Goal: Information Seeking & Learning: Learn about a topic

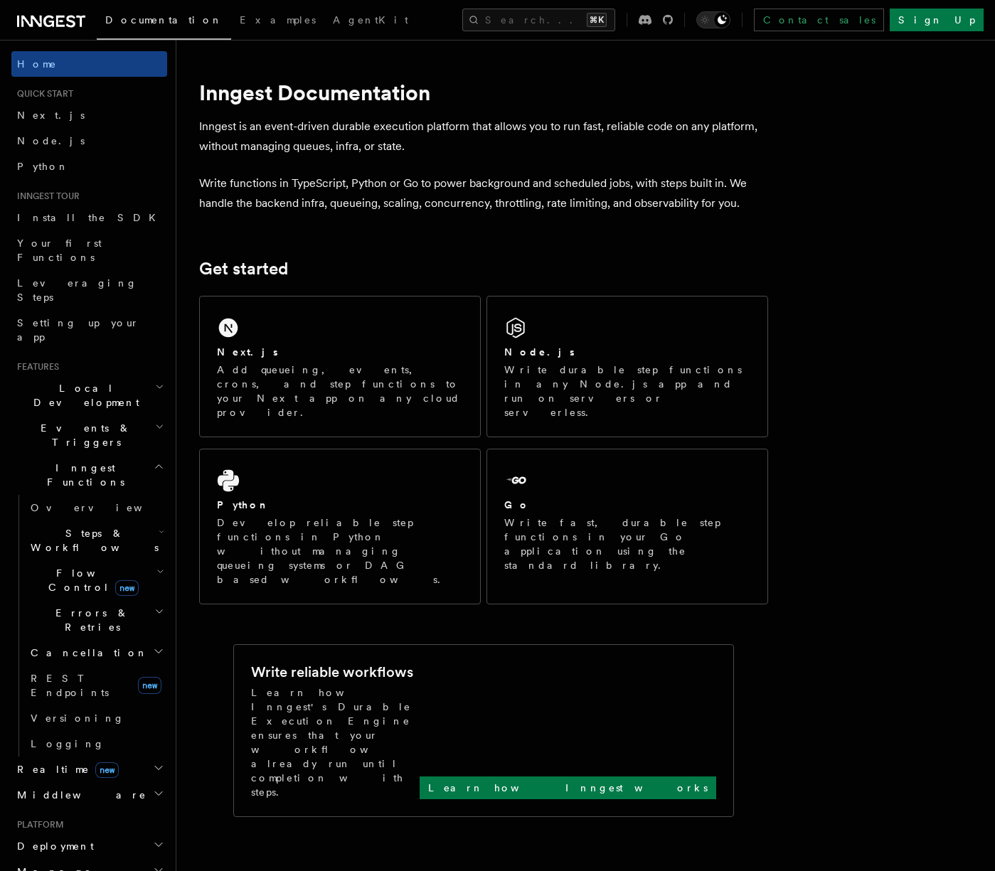
click at [78, 566] on span "Flow Control new" at bounding box center [91, 580] width 132 height 28
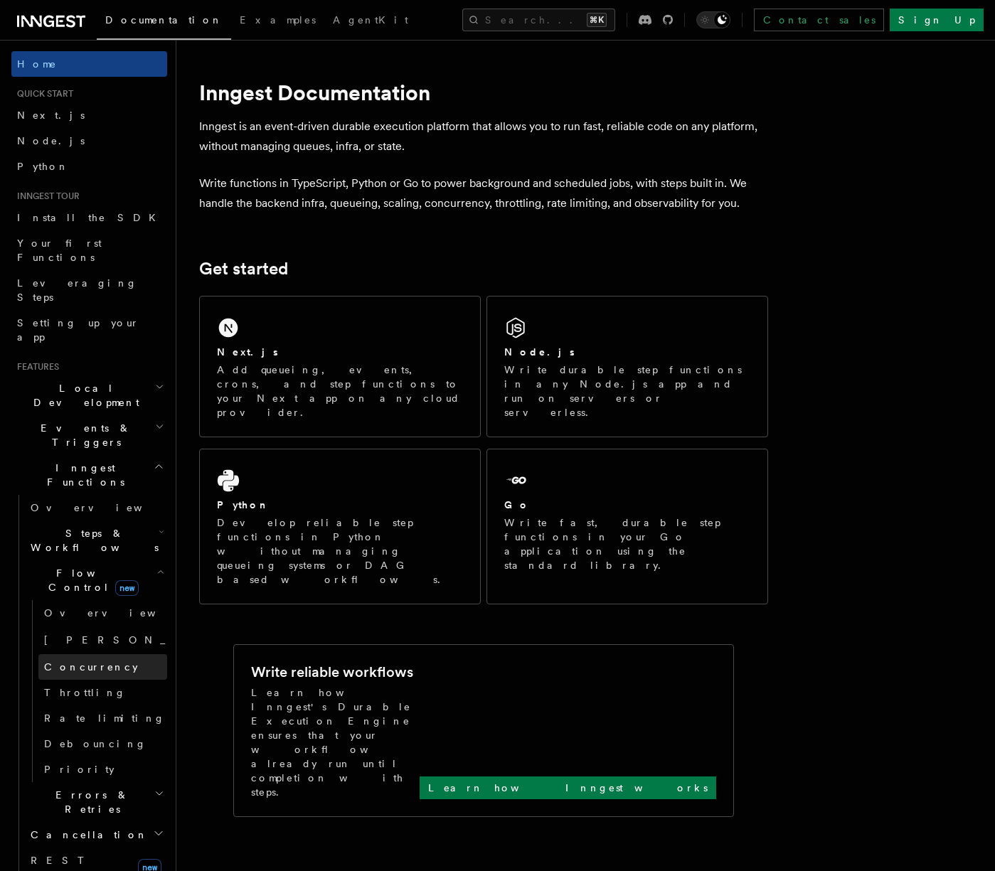
click at [78, 654] on link "Concurrency" at bounding box center [102, 667] width 129 height 26
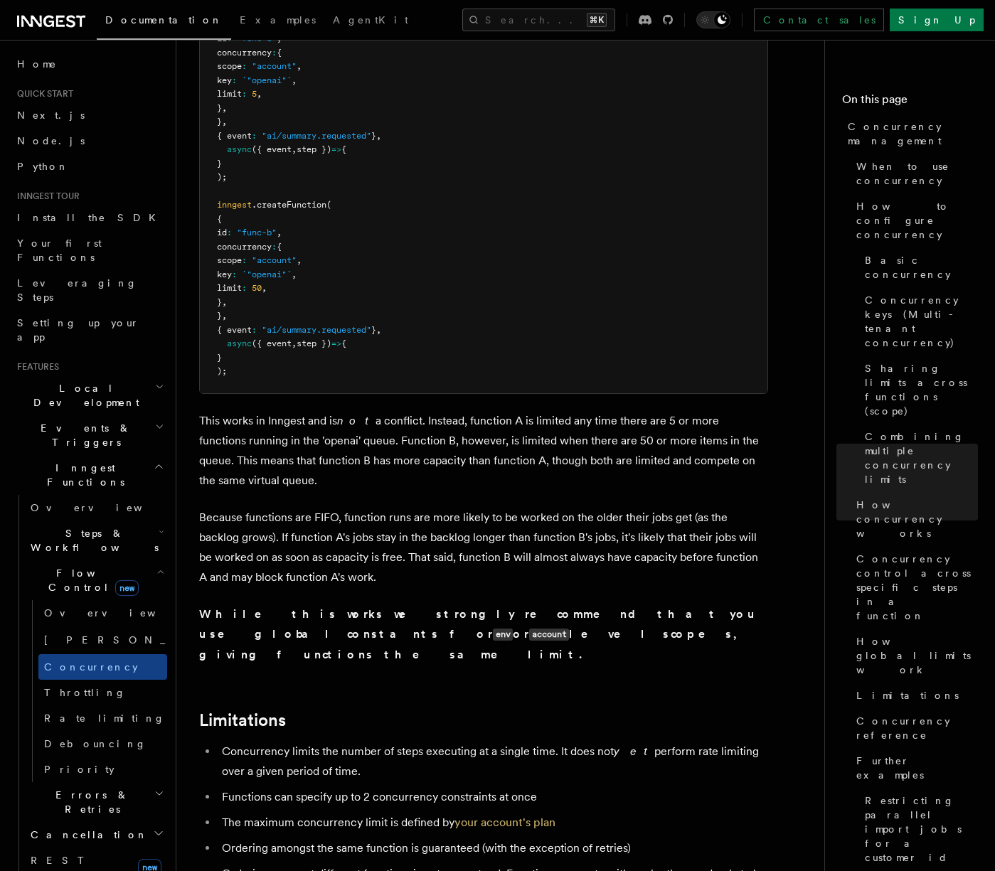
scroll to position [3897, 0]
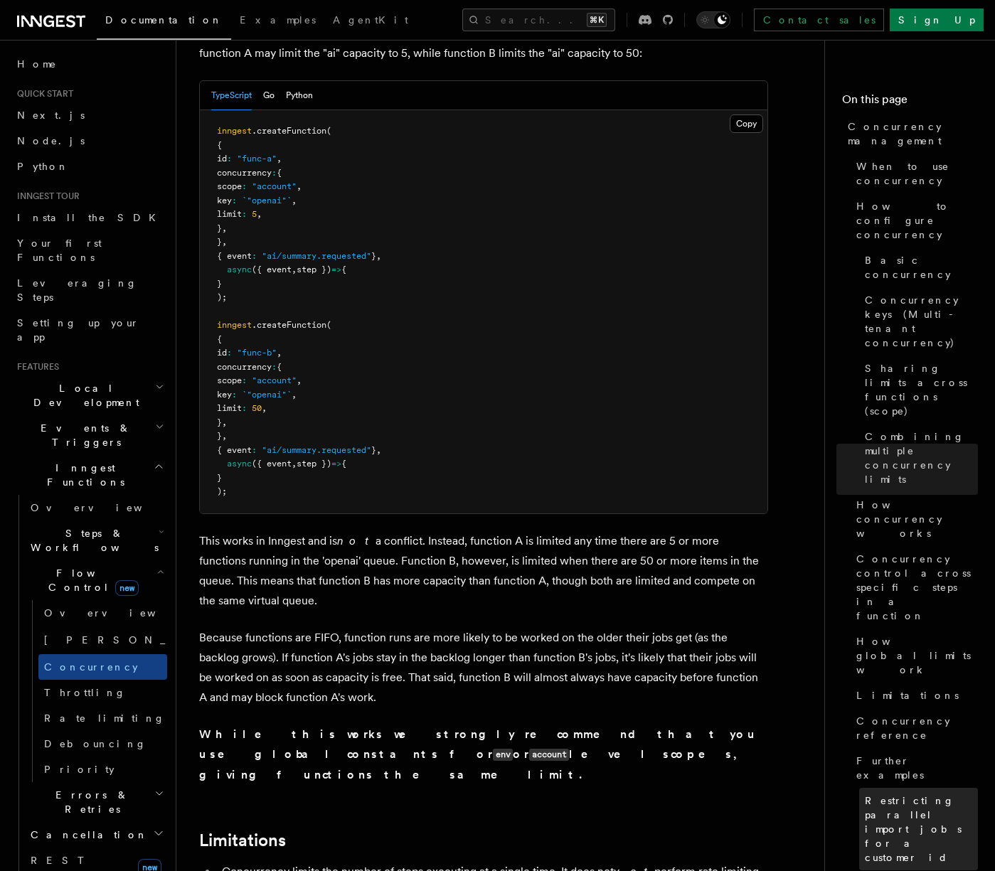
click at [901, 794] on span "Restricting parallel import jobs for a customer id" at bounding box center [921, 829] width 113 height 71
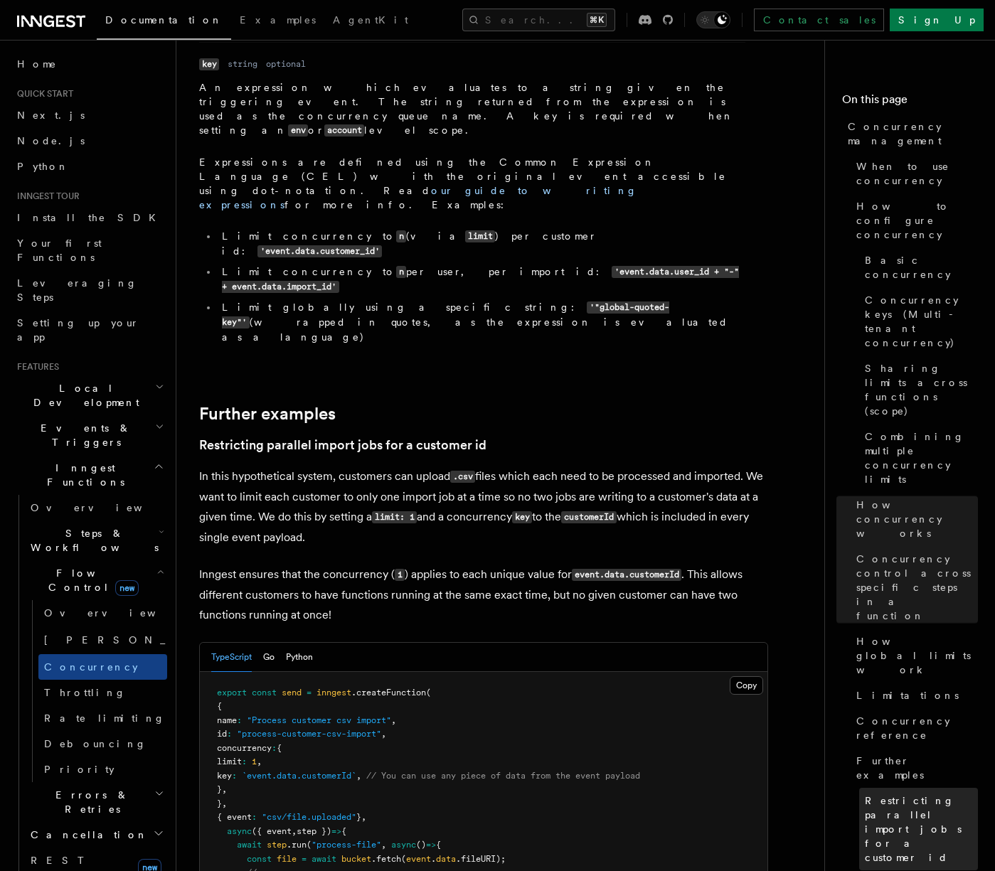
scroll to position [5388, 0]
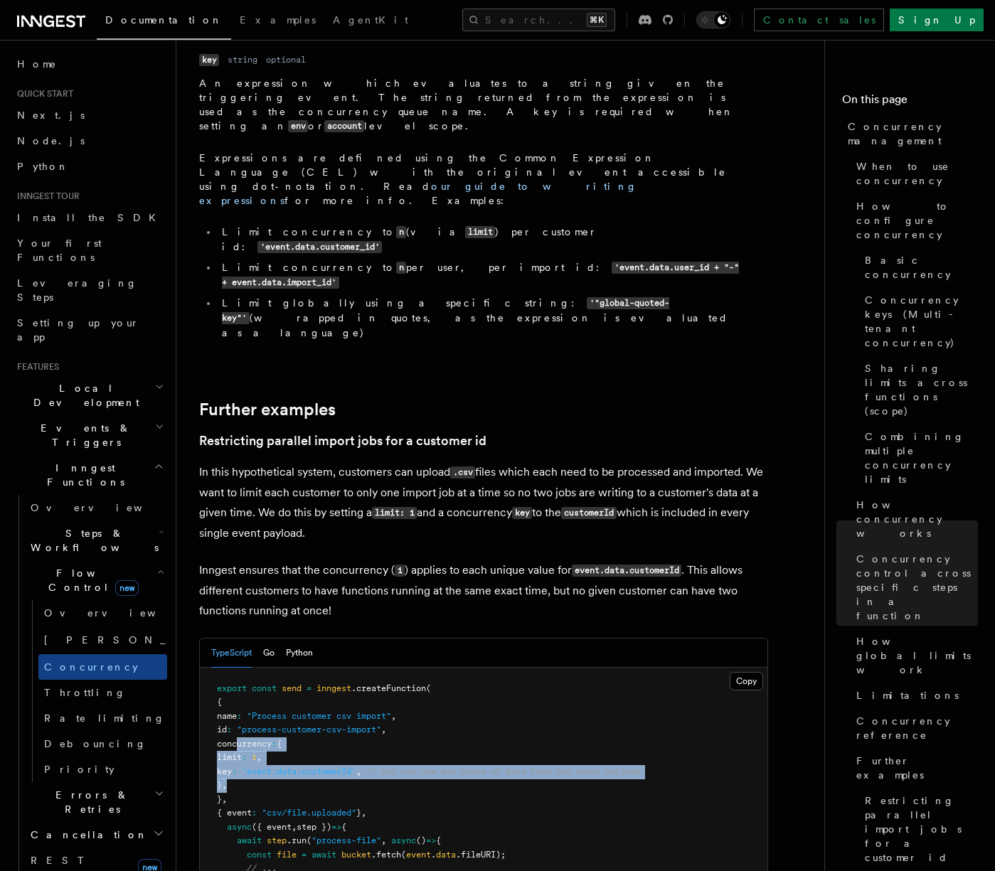
drag, startPoint x: 238, startPoint y: 382, endPoint x: 269, endPoint y: 424, distance: 52.4
click at [269, 668] on pre "export const send = inngest .createFunction ( { name : "Process customer csv im…" at bounding box center [484, 814] width 568 height 292
copy code "concurrency : { limit : 1 , key : `event.data.customerId` , // You can use any …"
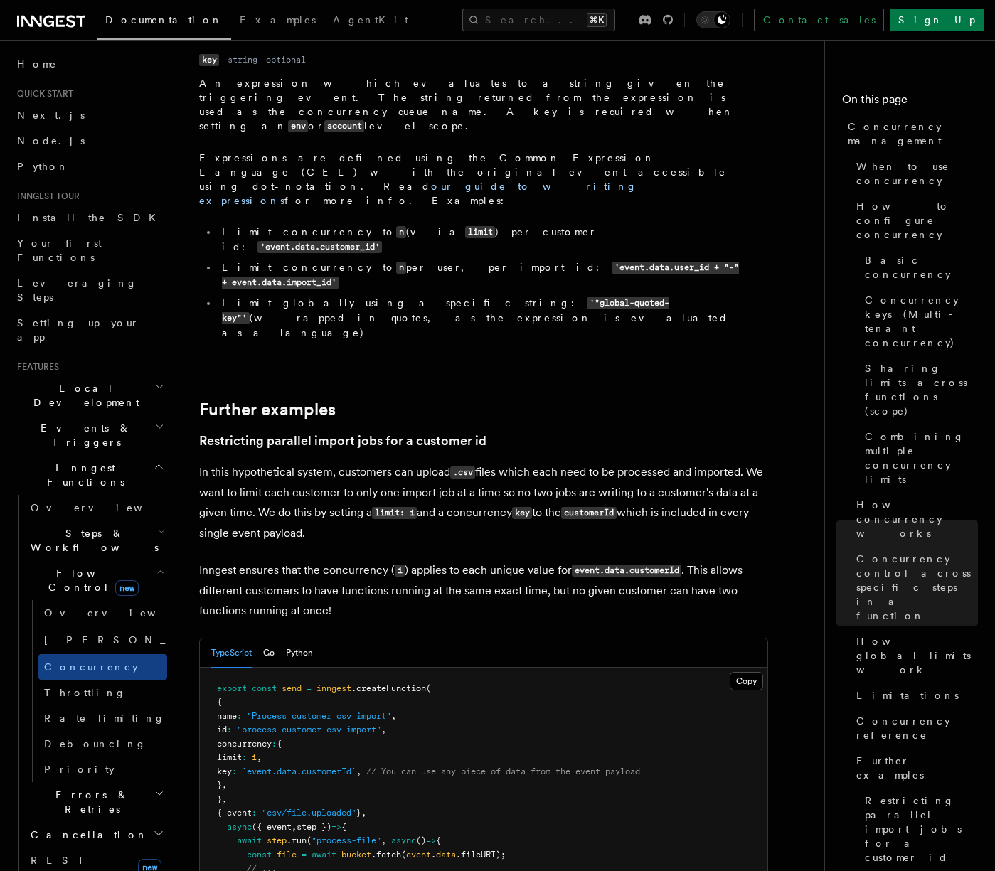
click at [526, 668] on pre "export const send = inngest .createFunction ( { name : "Process customer csv im…" at bounding box center [484, 814] width 568 height 292
click at [903, 253] on span "Basic concurrency" at bounding box center [921, 267] width 113 height 28
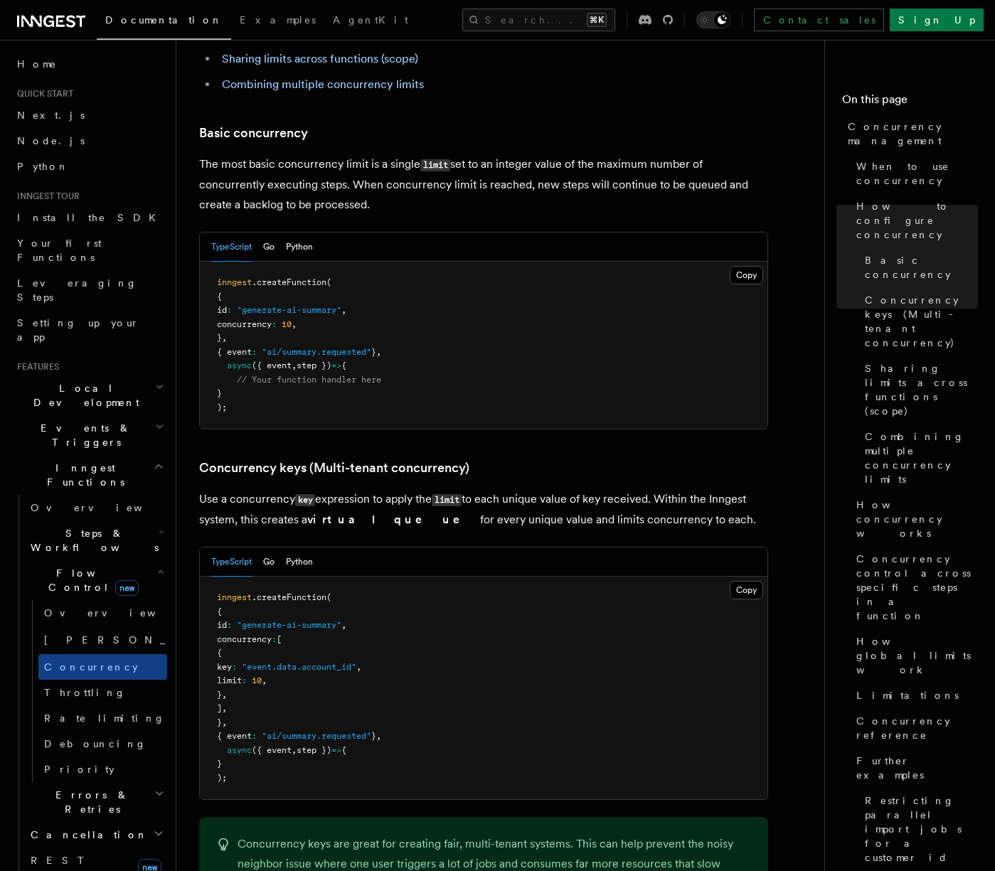
scroll to position [896, 0]
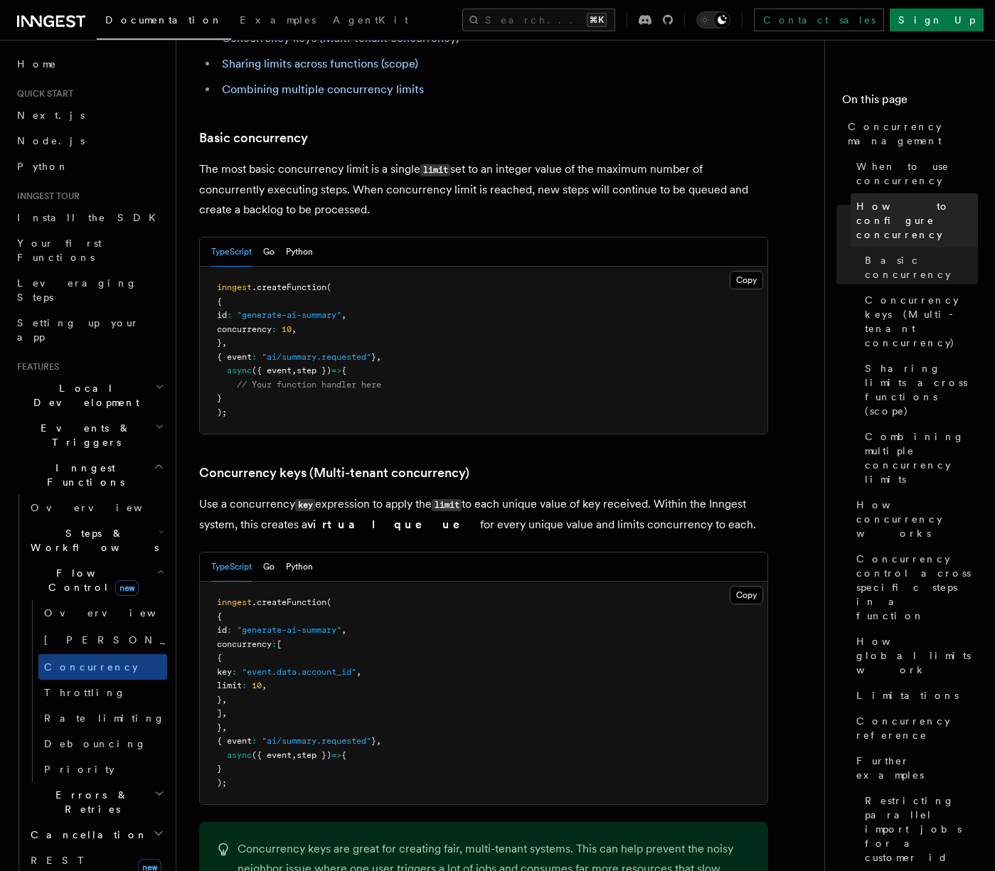
click at [898, 199] on span "How to configure concurrency" at bounding box center [918, 220] width 122 height 43
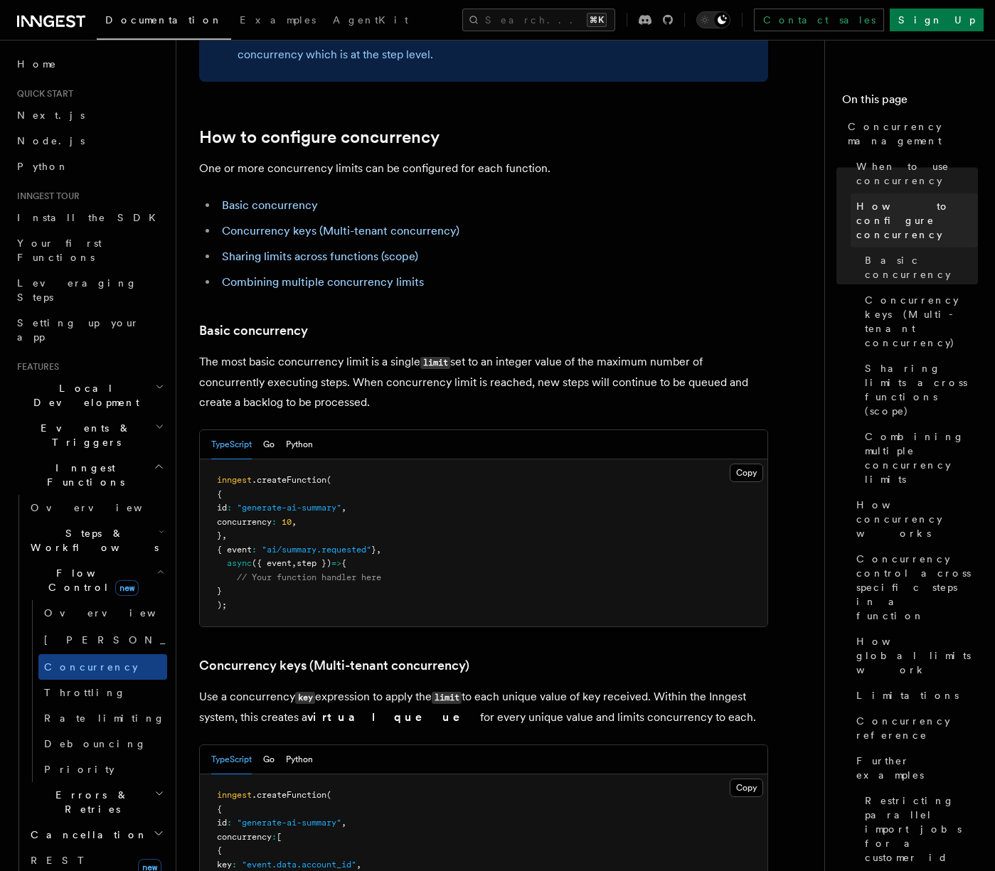
scroll to position [703, 0]
click at [908, 159] on span "When to use concurrency" at bounding box center [918, 173] width 122 height 28
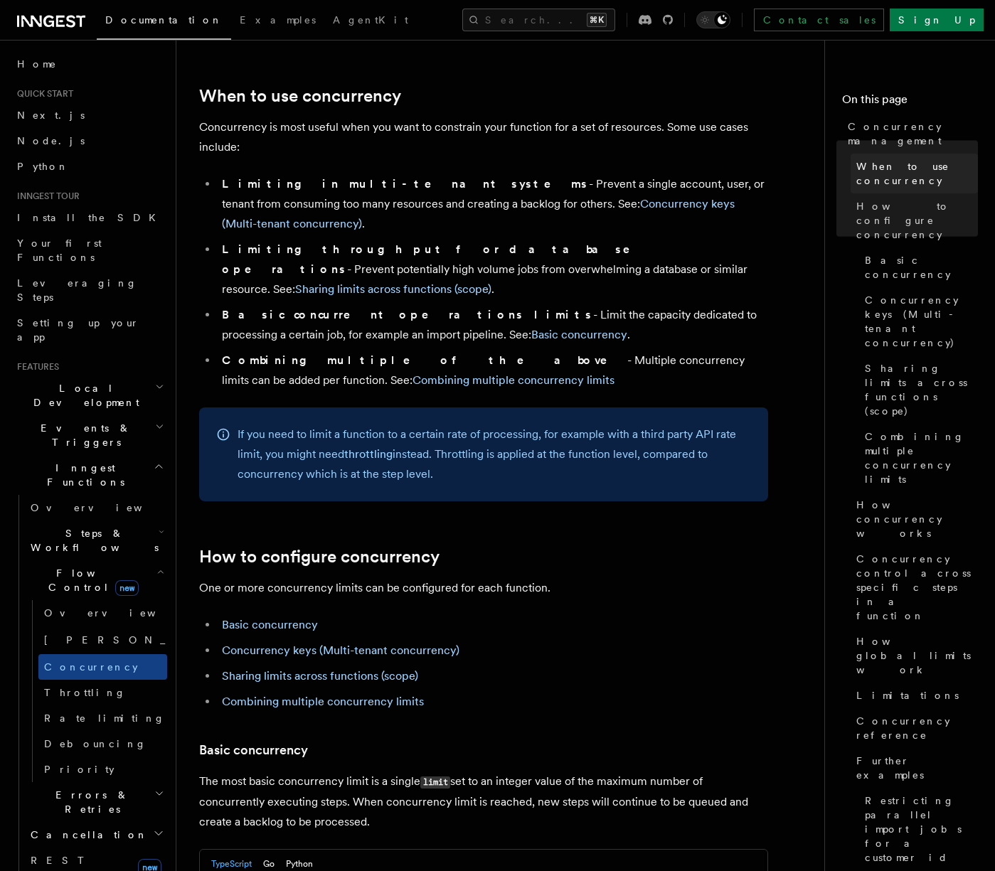
scroll to position [282, 0]
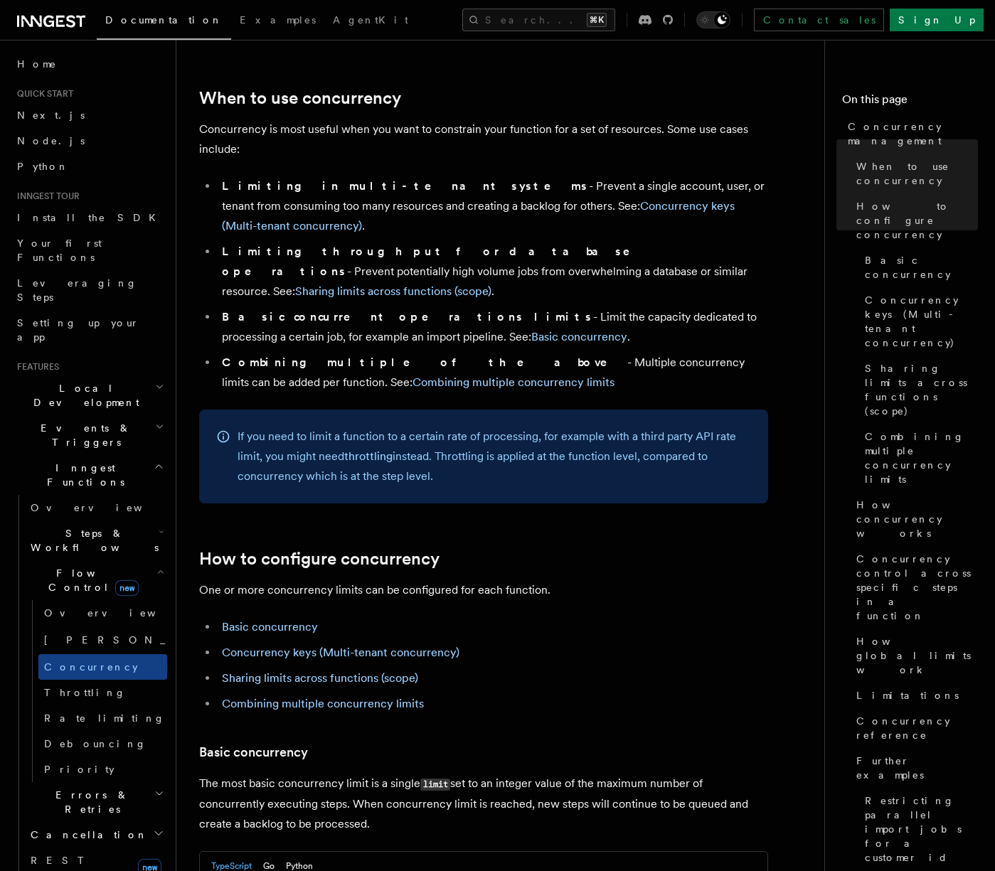
click at [647, 242] on li "Limiting throughput for database operations - Prevent potentially high volume j…" at bounding box center [493, 272] width 551 height 60
click at [486, 285] on link "Sharing limits across functions (scope)" at bounding box center [393, 292] width 196 height 14
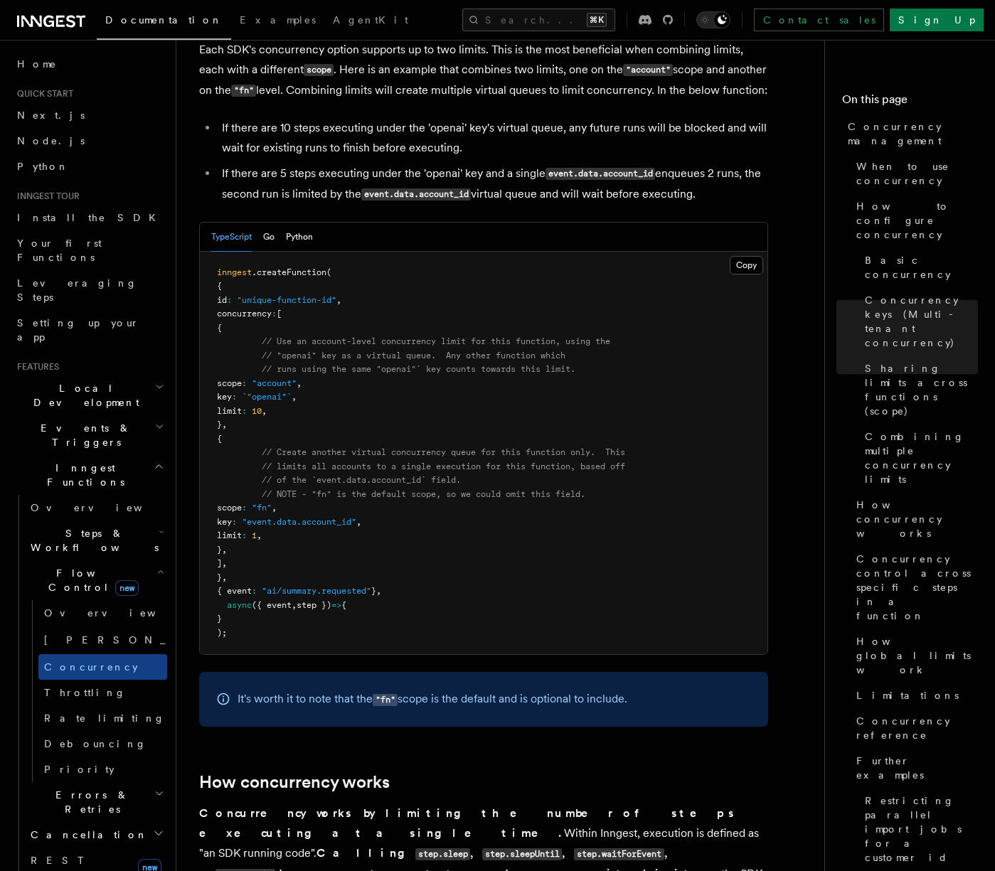
scroll to position [2264, 0]
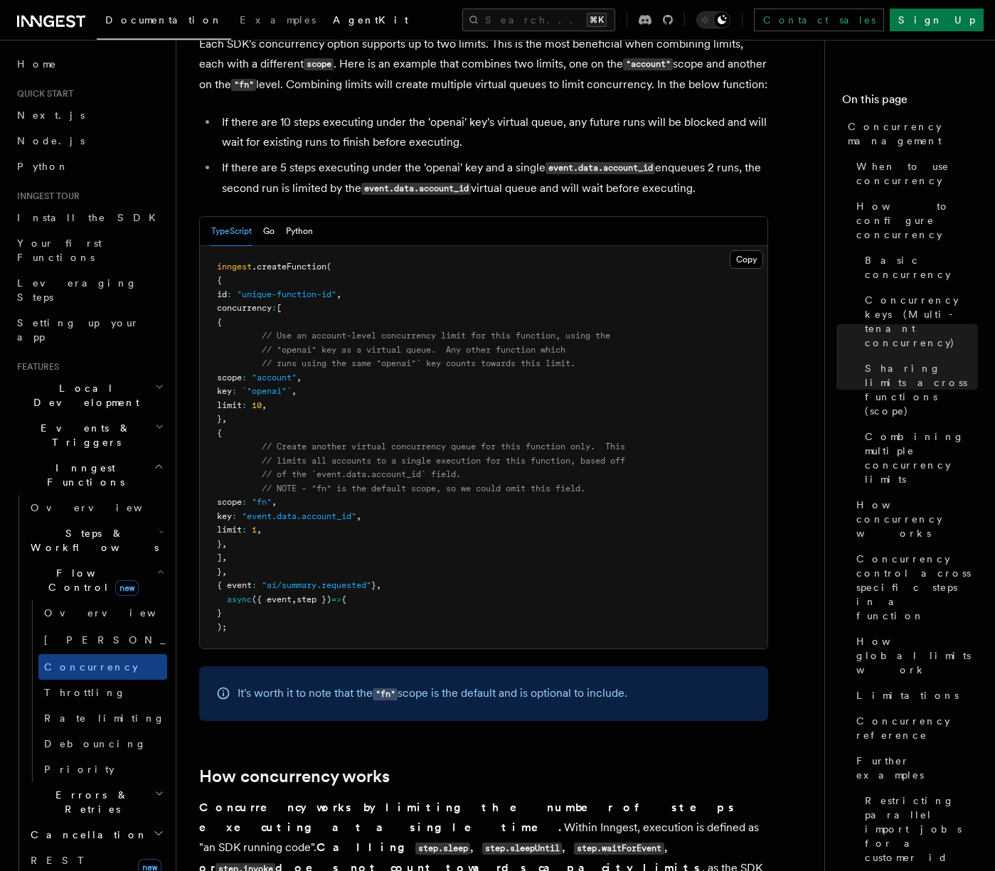
click at [333, 23] on span "AgentKit" at bounding box center [370, 19] width 75 height 11
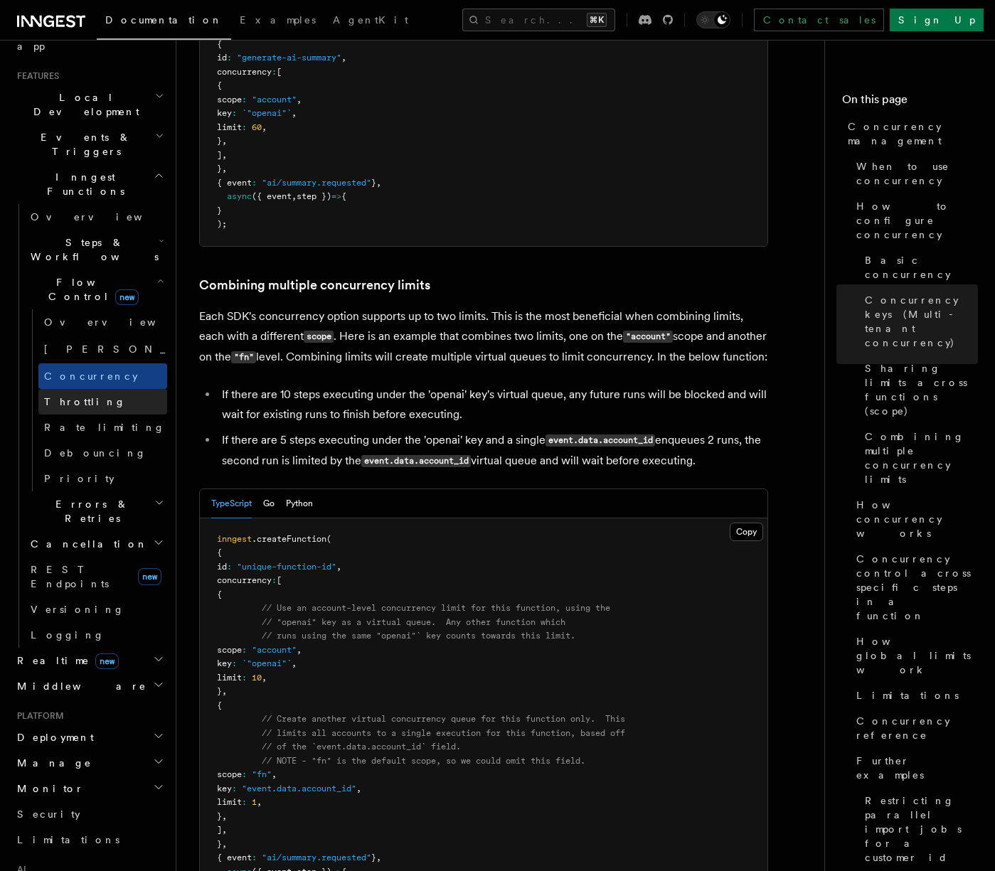
scroll to position [477, 0]
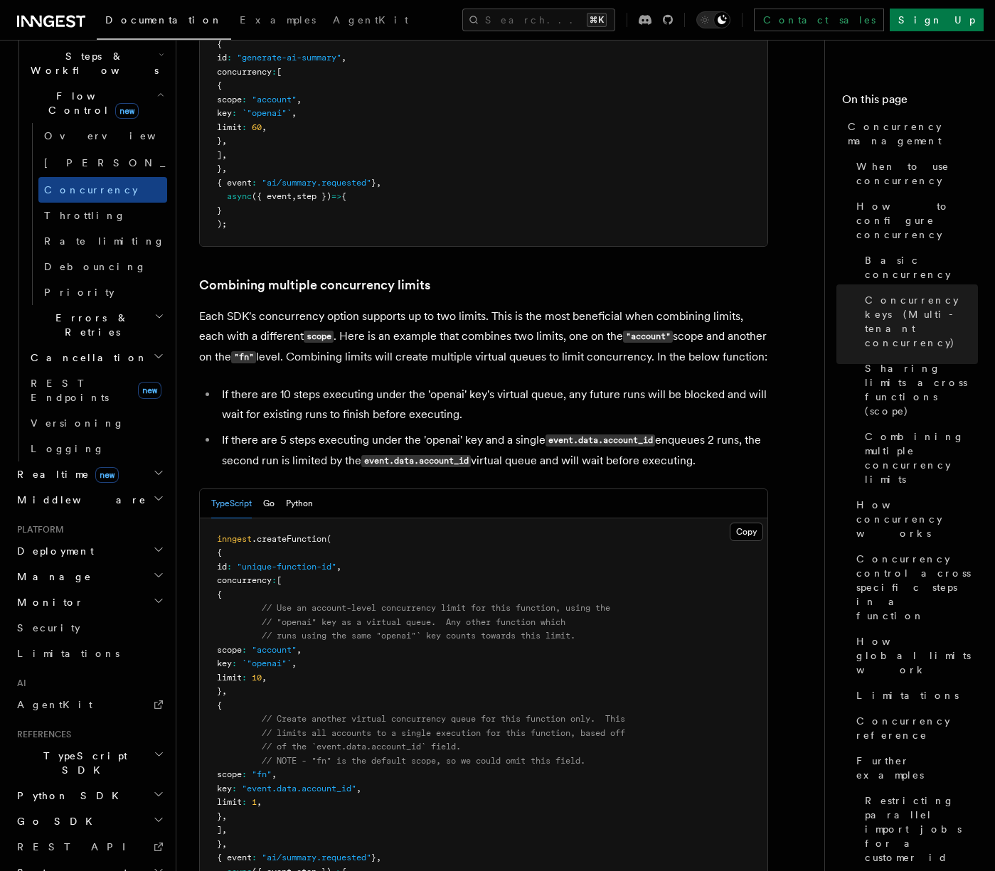
click at [117, 462] on h2 "Realtime new" at bounding box center [89, 475] width 156 height 26
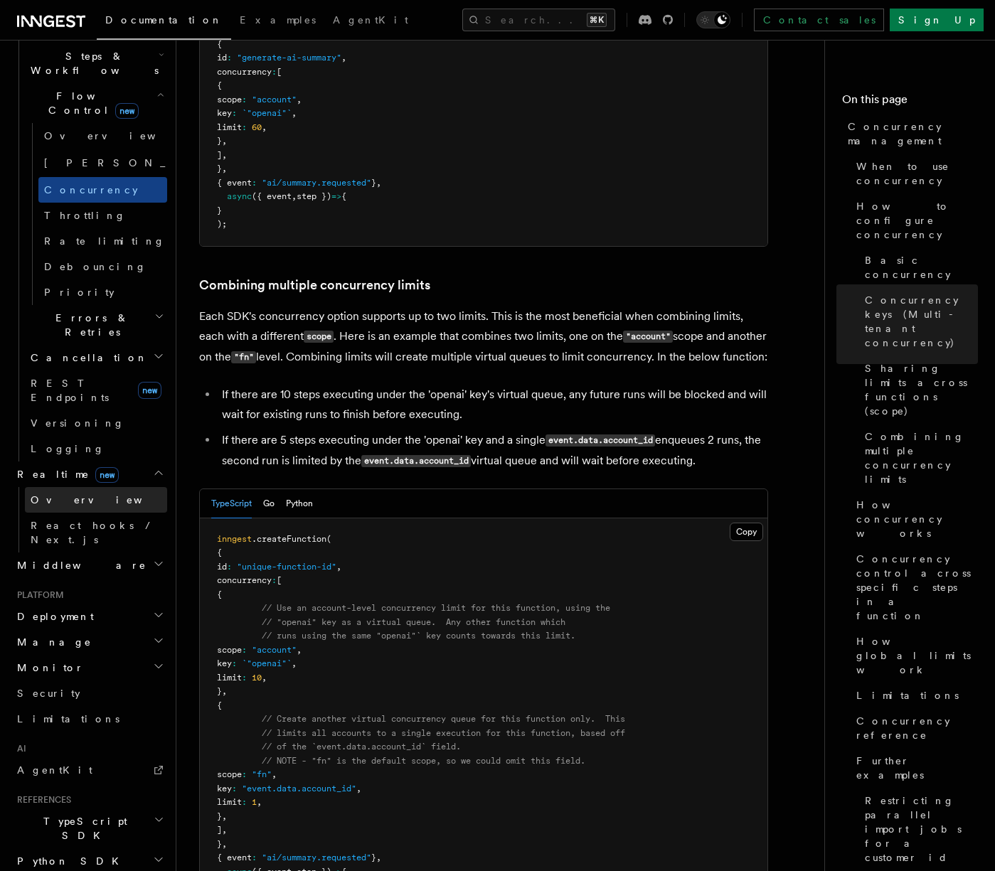
click at [95, 487] on link "Overview" at bounding box center [96, 500] width 142 height 26
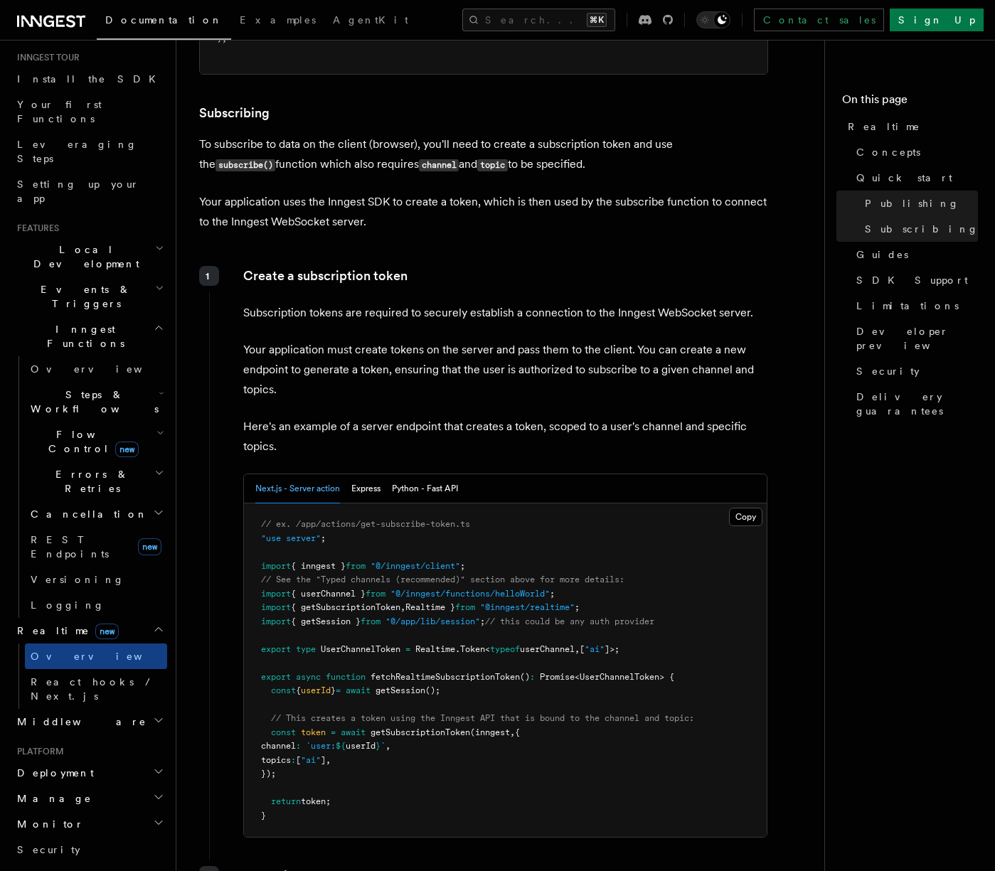
scroll to position [108, 0]
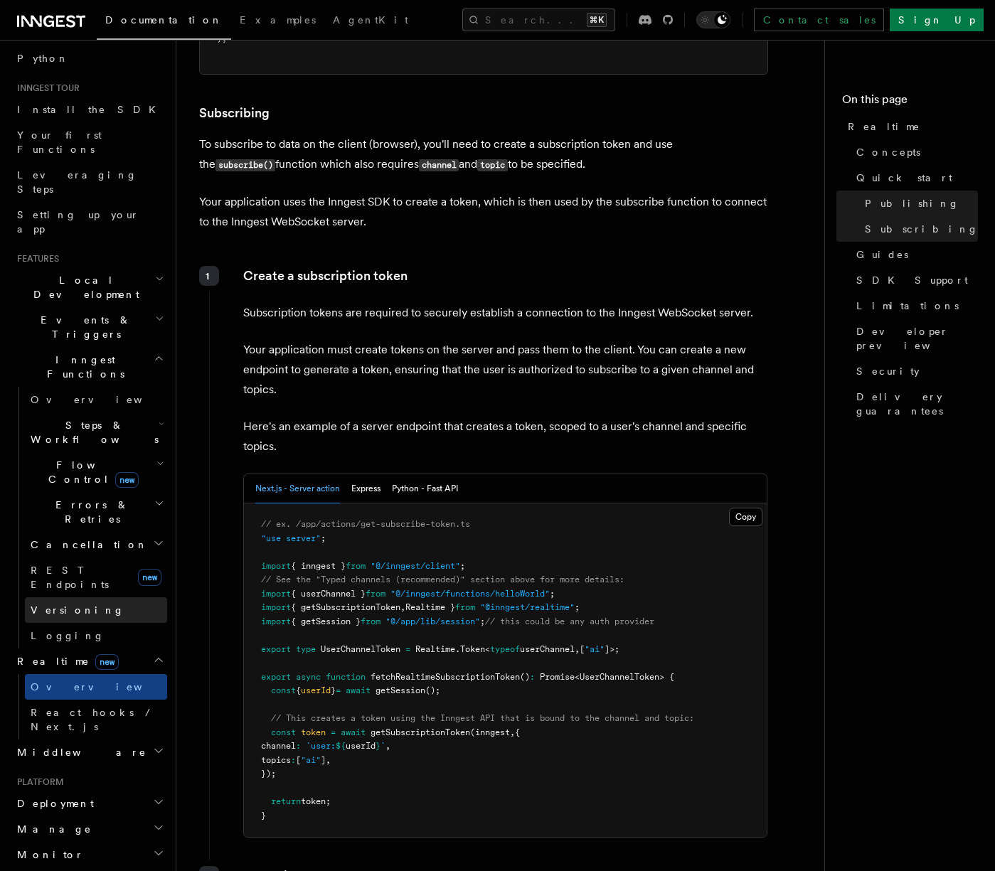
click at [95, 598] on link "Versioning" at bounding box center [96, 611] width 142 height 26
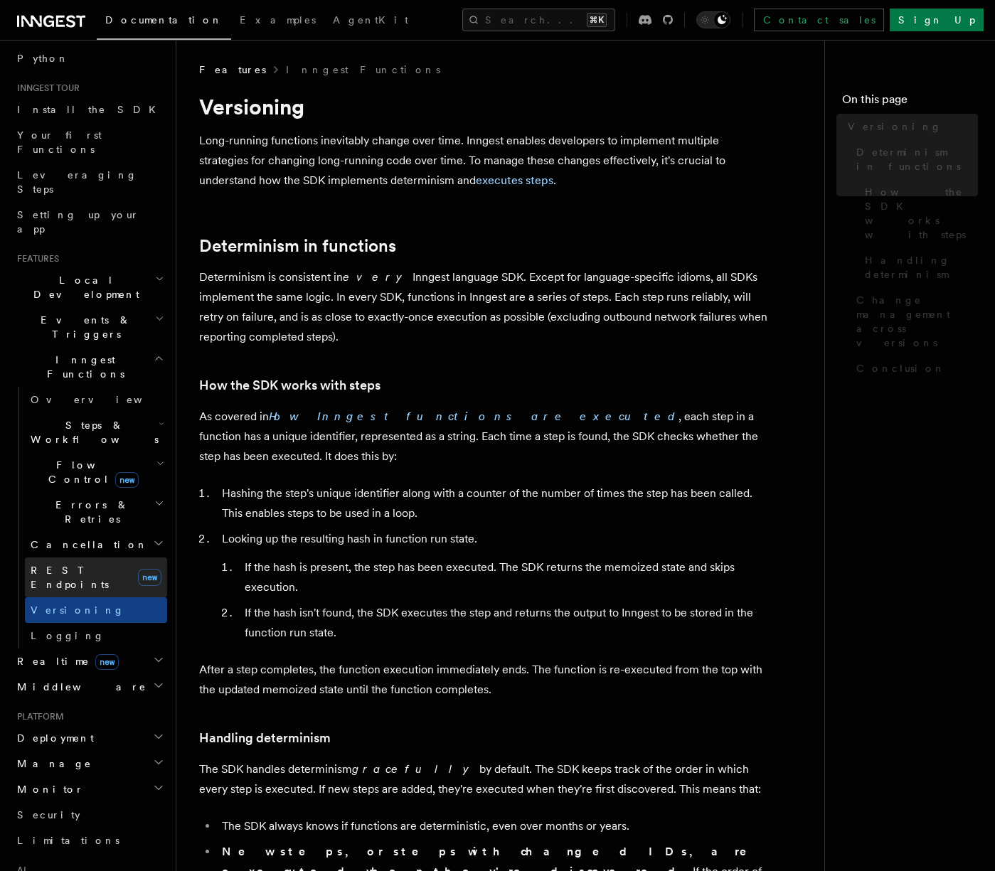
click at [95, 565] on span "REST Endpoints" at bounding box center [70, 578] width 78 height 26
